Goal: Information Seeking & Learning: Learn about a topic

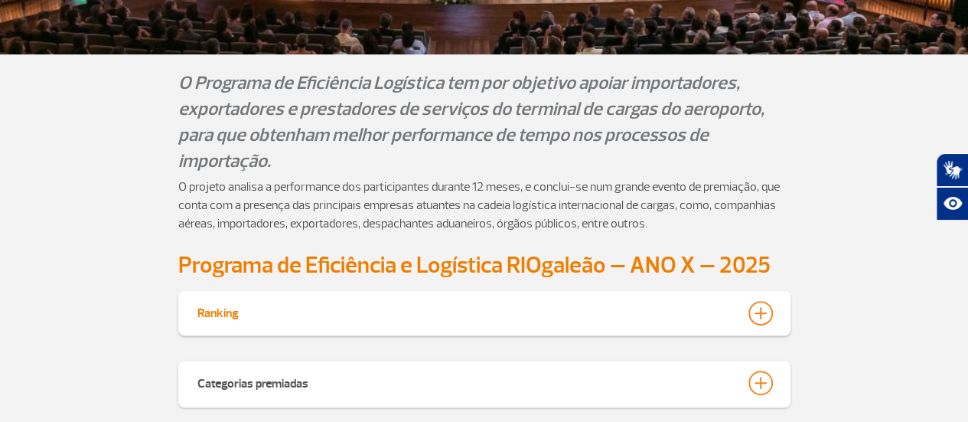
scroll to position [517, 0]
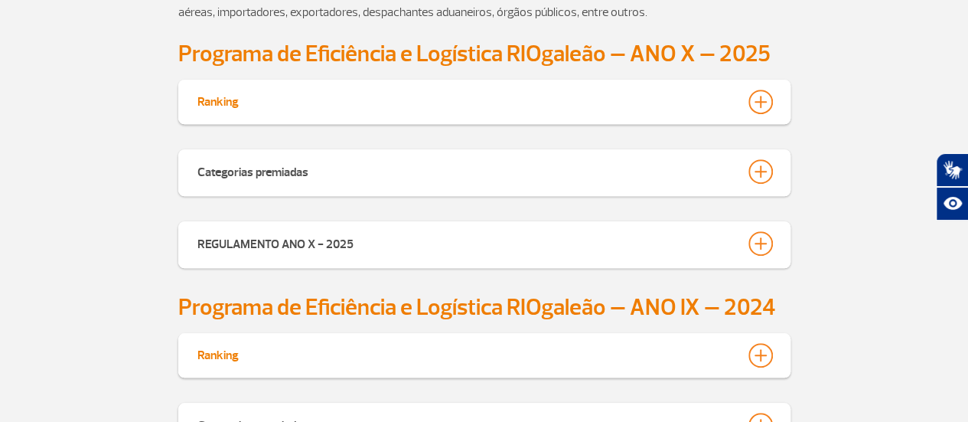
click at [761, 100] on div at bounding box center [761, 102] width 24 height 24
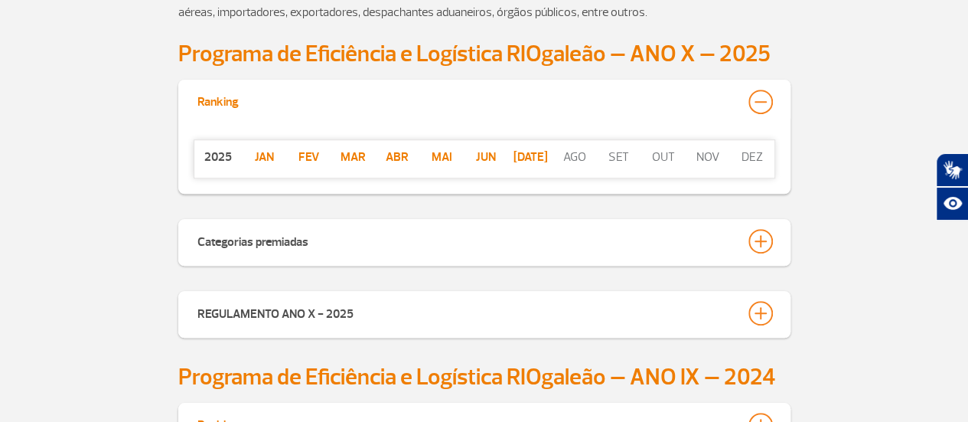
click at [525, 154] on p "[DATE]" at bounding box center [530, 157] width 44 height 18
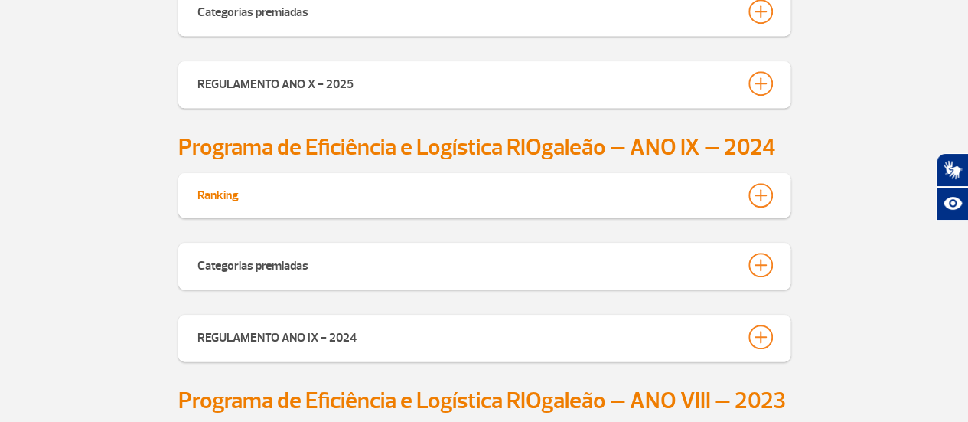
scroll to position [594, 0]
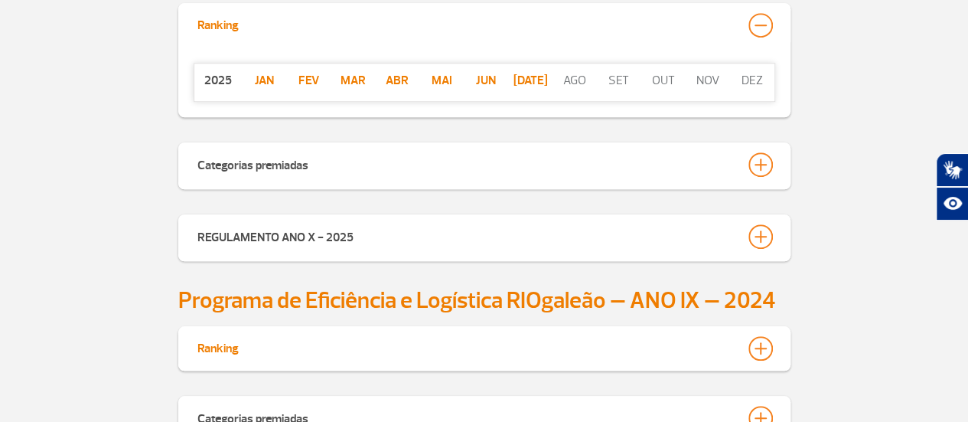
click at [478, 83] on p "Jun" at bounding box center [486, 80] width 44 height 18
click at [434, 77] on p "Mai" at bounding box center [441, 80] width 44 height 18
click at [396, 81] on p "Abr" at bounding box center [397, 80] width 44 height 18
click at [356, 73] on p "Mar" at bounding box center [353, 80] width 44 height 18
click at [308, 67] on div "[DATE][PERSON_NAME] Mar Abr Mai Jun [DATE] ago set out nov dez" at bounding box center [485, 82] width 582 height 39
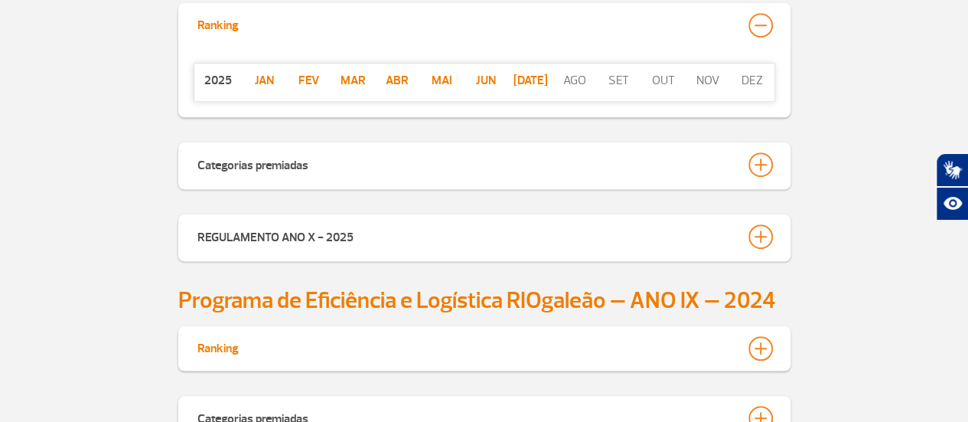
click at [307, 83] on p "Fev" at bounding box center [309, 80] width 44 height 18
click at [305, 82] on p "Fev" at bounding box center [309, 80] width 44 height 18
click at [269, 77] on p "jan" at bounding box center [265, 80] width 44 height 18
click at [847, 305] on div "Programa de Eficiência e Logística RIOgaleão – ANO IX – 2024" at bounding box center [485, 300] width 850 height 28
click at [534, 81] on p "[DATE]" at bounding box center [530, 80] width 44 height 18
